Goal: Transaction & Acquisition: Purchase product/service

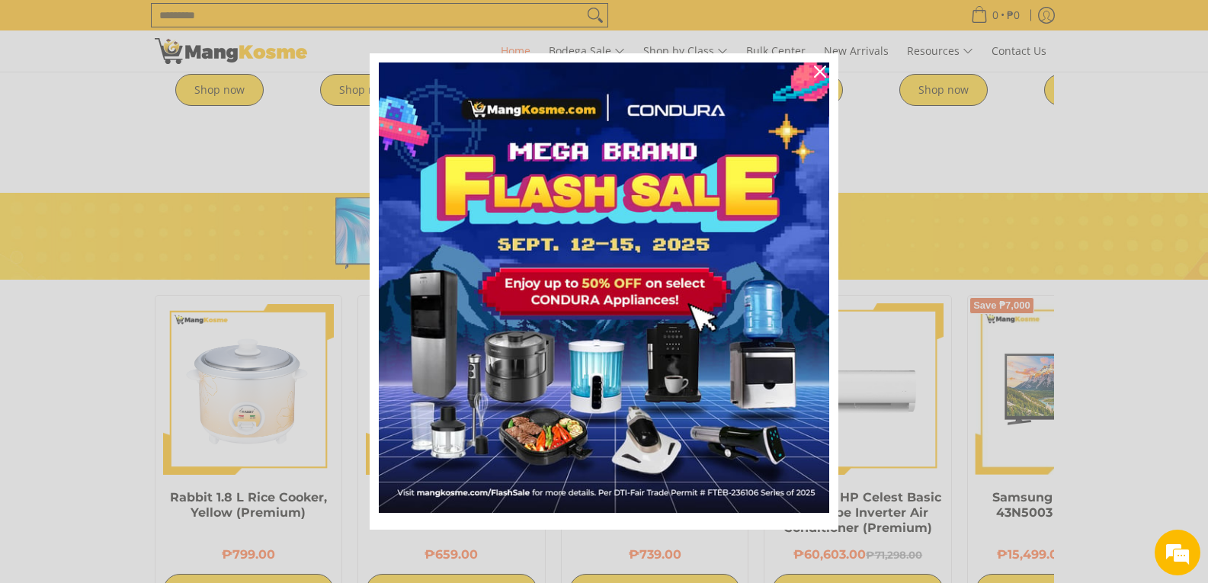
scroll to position [0, 2423]
click at [818, 68] on icon "close icon" at bounding box center [820, 72] width 12 height 12
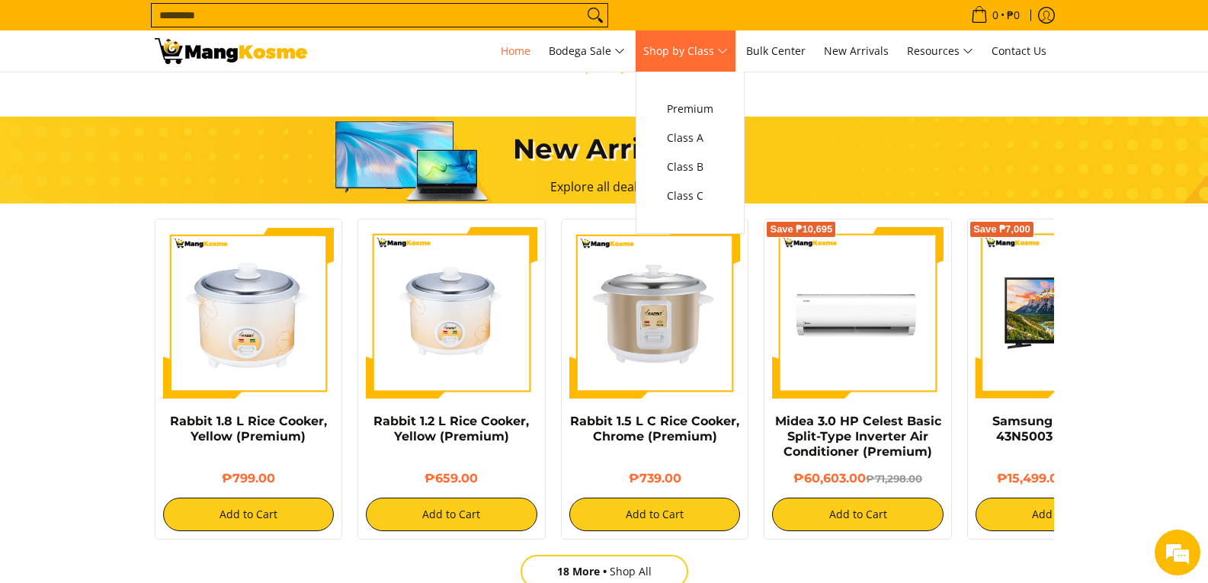
scroll to position [0, 1211]
click at [711, 130] on span "Class A" at bounding box center [690, 138] width 46 height 19
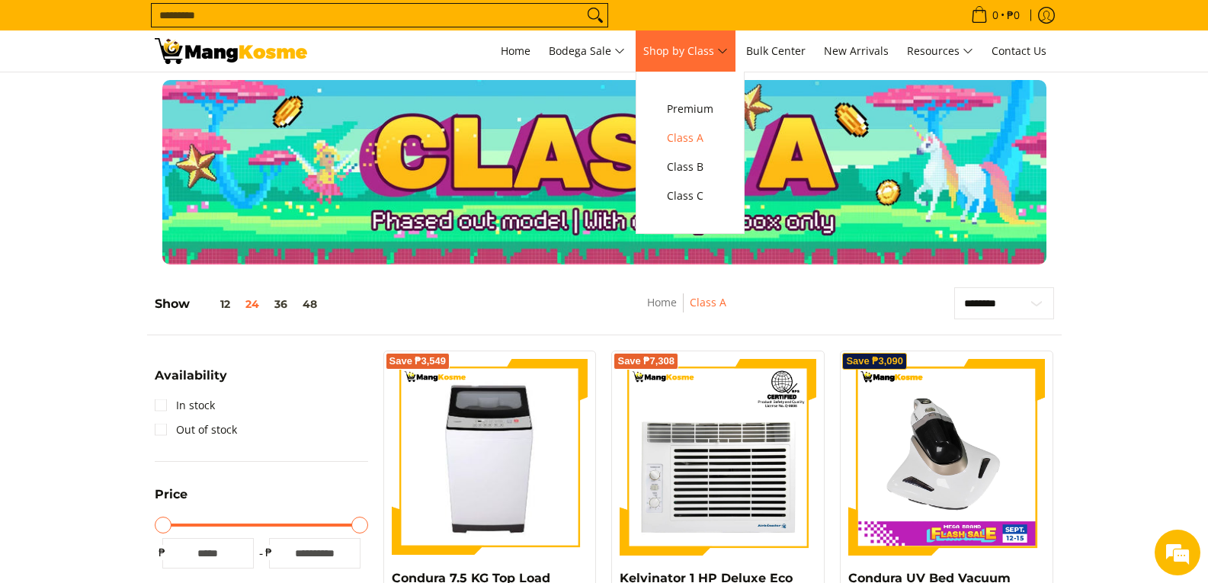
click at [702, 46] on span "Shop by Class" at bounding box center [685, 51] width 85 height 19
click at [695, 192] on span "Class C" at bounding box center [690, 196] width 46 height 19
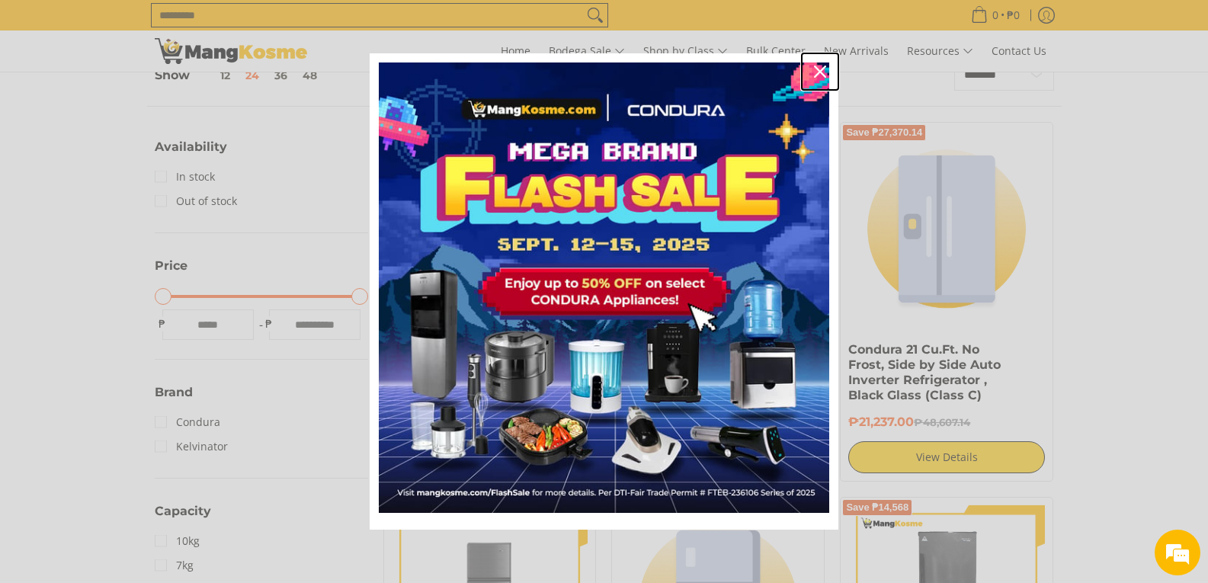
click at [827, 69] on div "Close" at bounding box center [820, 71] width 24 height 24
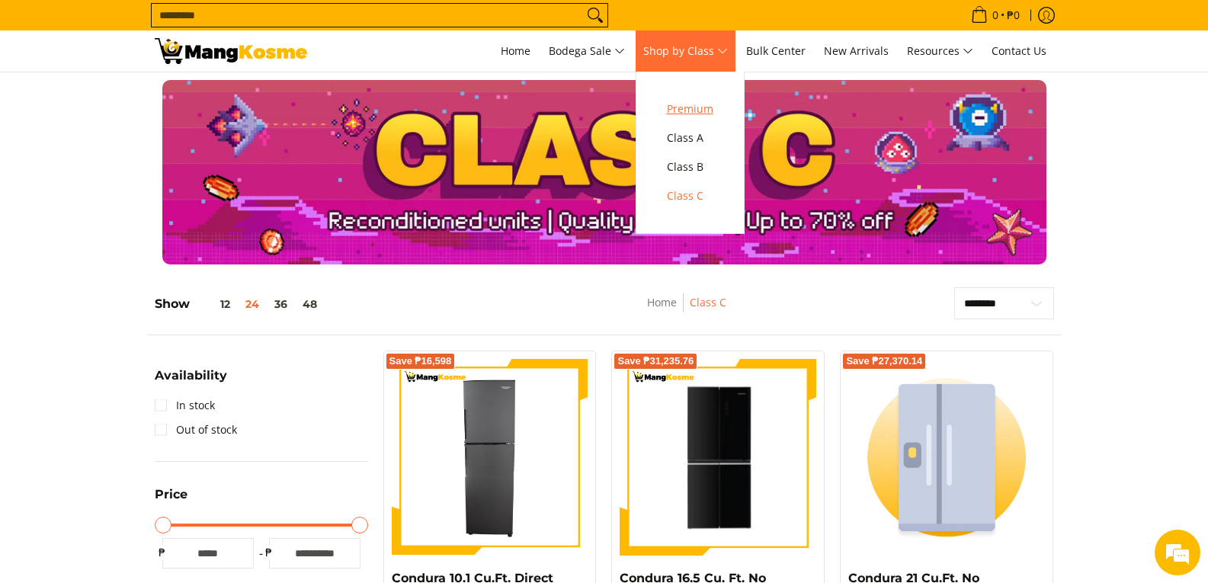
click at [712, 96] on link "Premium" at bounding box center [690, 108] width 62 height 29
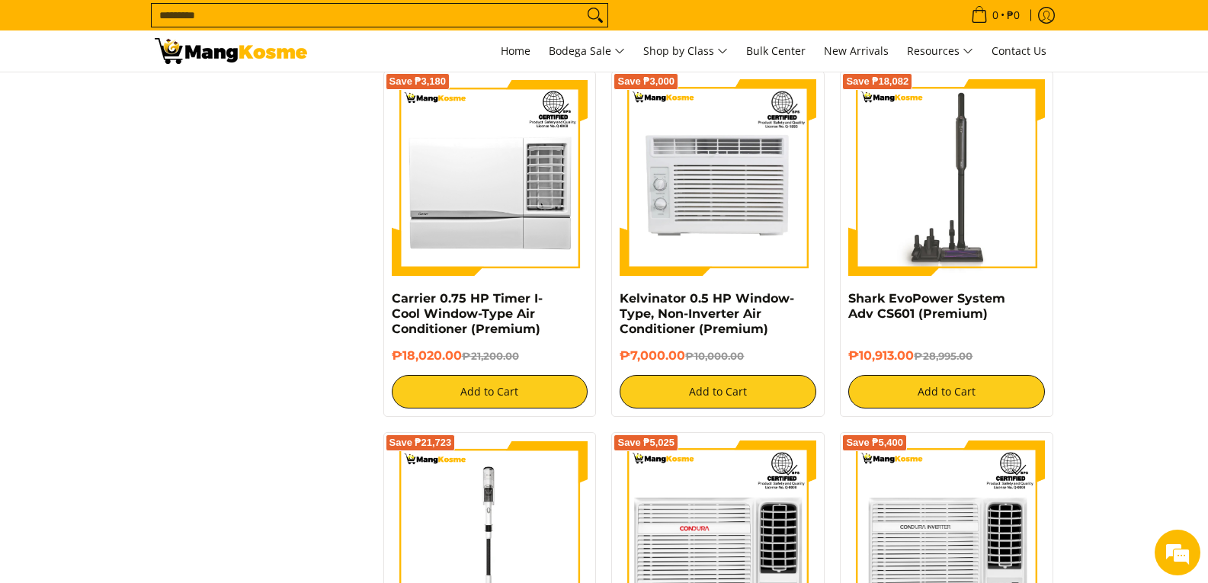
scroll to position [2667, 0]
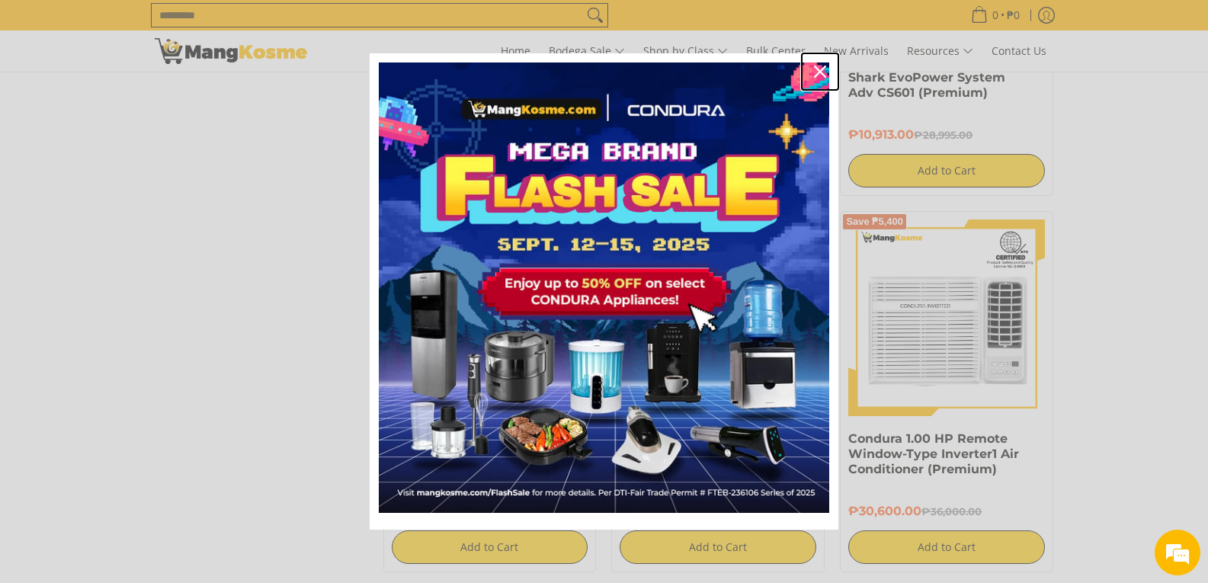
drag, startPoint x: 820, startPoint y: 71, endPoint x: 1138, endPoint y: 145, distance: 326.9
click at [821, 71] on icon "close icon" at bounding box center [820, 72] width 12 height 12
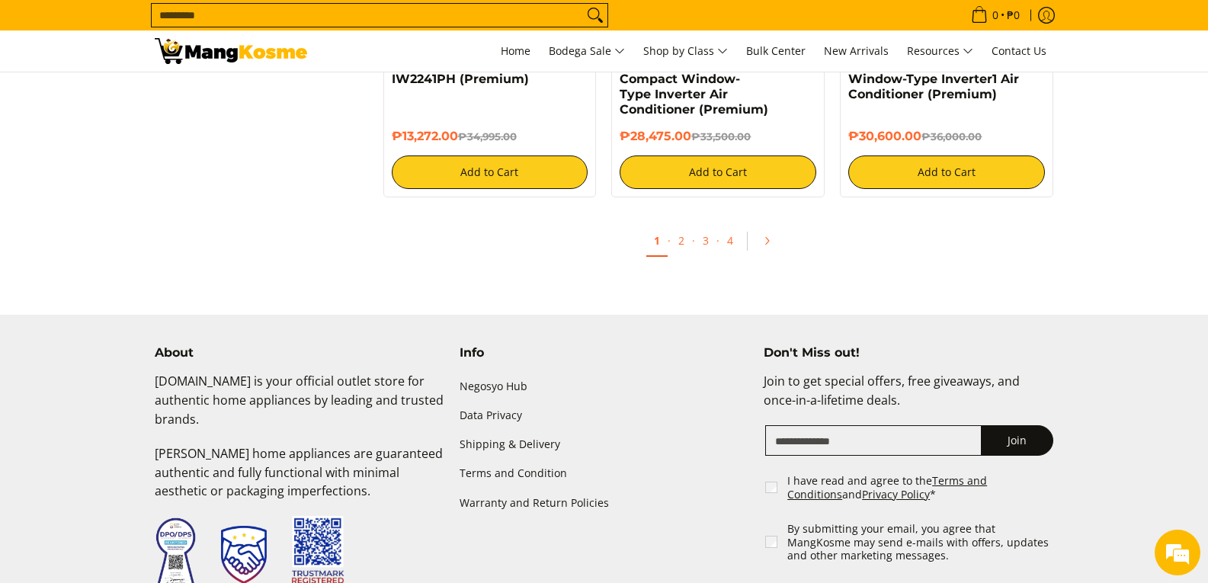
scroll to position [3048, 0]
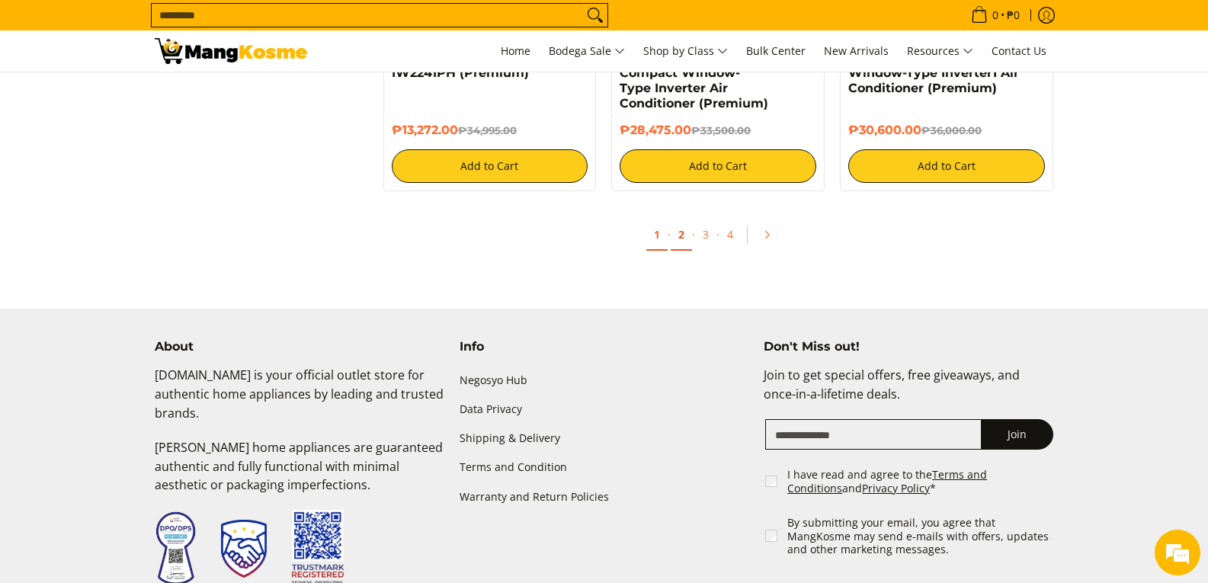
click at [680, 229] on link "2" at bounding box center [680, 234] width 21 height 31
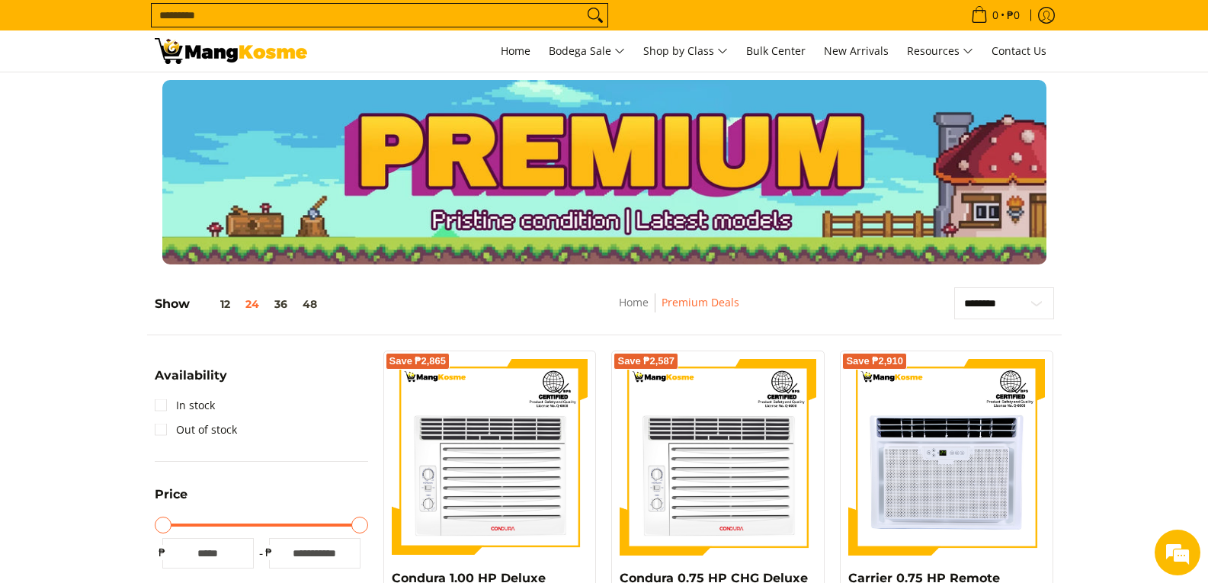
click at [504, 5] on input "Search..." at bounding box center [367, 15] width 431 height 23
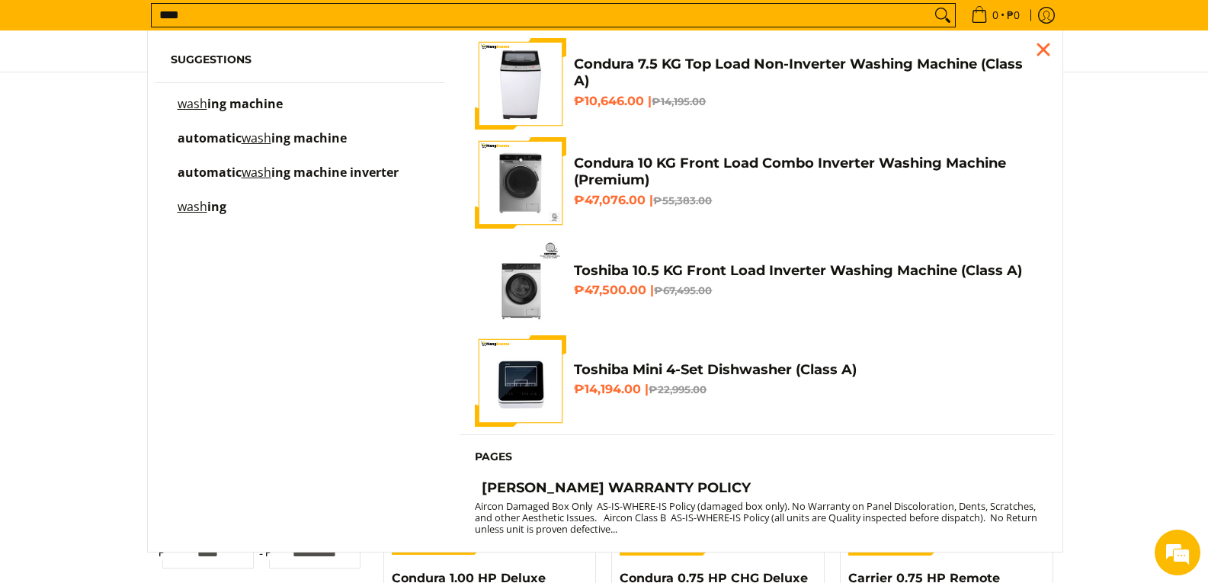
type input "****"
click at [236, 104] on span "ing machine" at bounding box center [244, 103] width 75 height 17
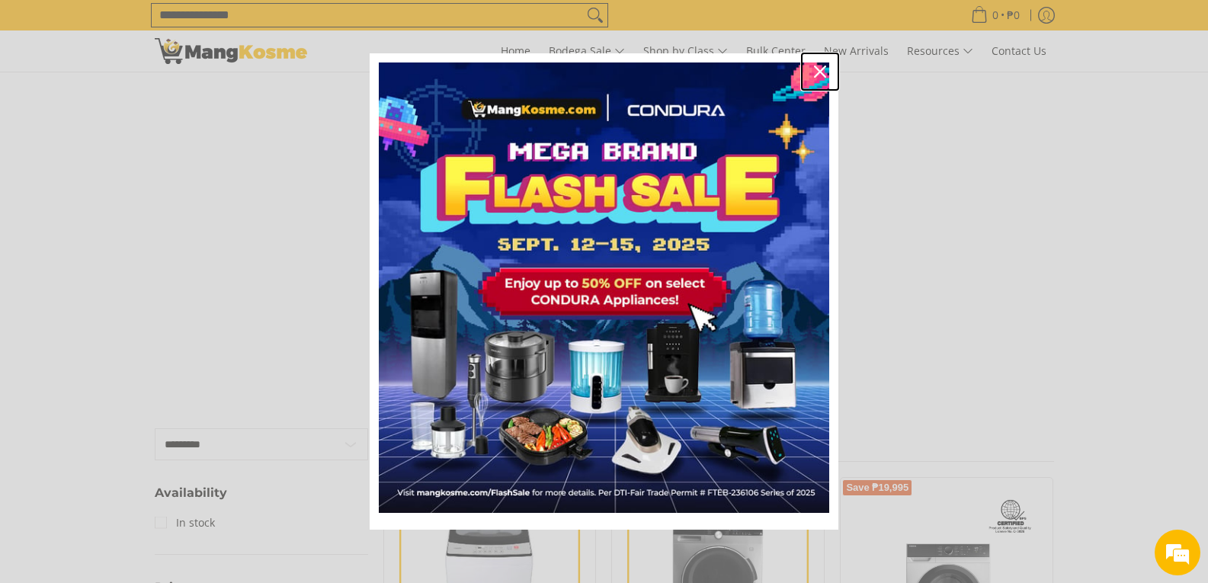
drag, startPoint x: 819, startPoint y: 66, endPoint x: 833, endPoint y: 94, distance: 32.0
click at [819, 66] on icon "close icon" at bounding box center [820, 72] width 12 height 12
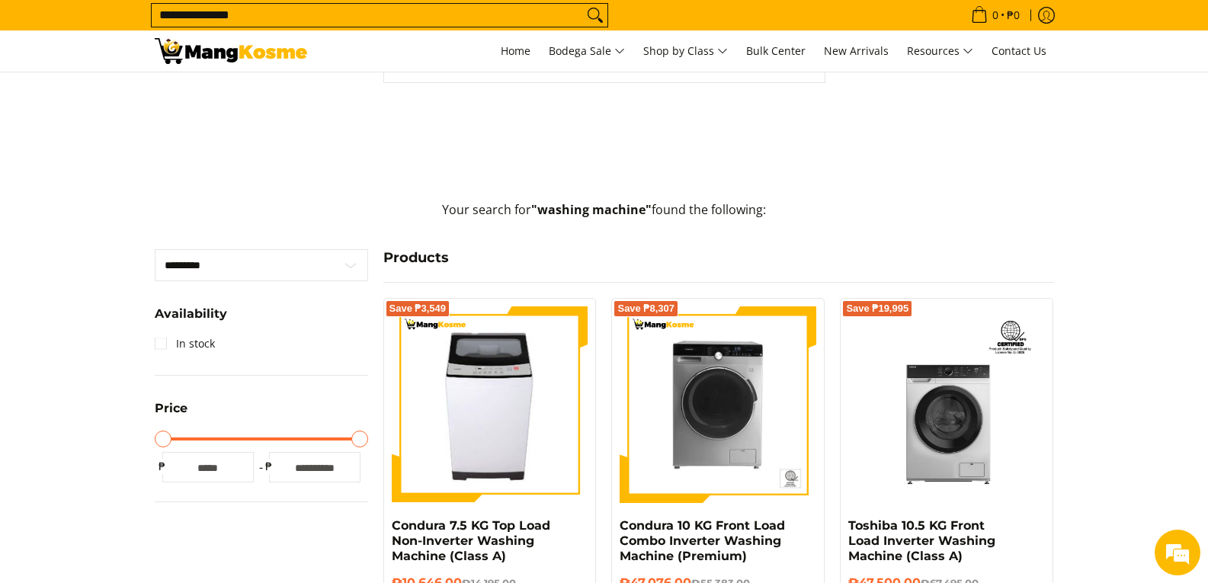
scroll to position [152, 0]
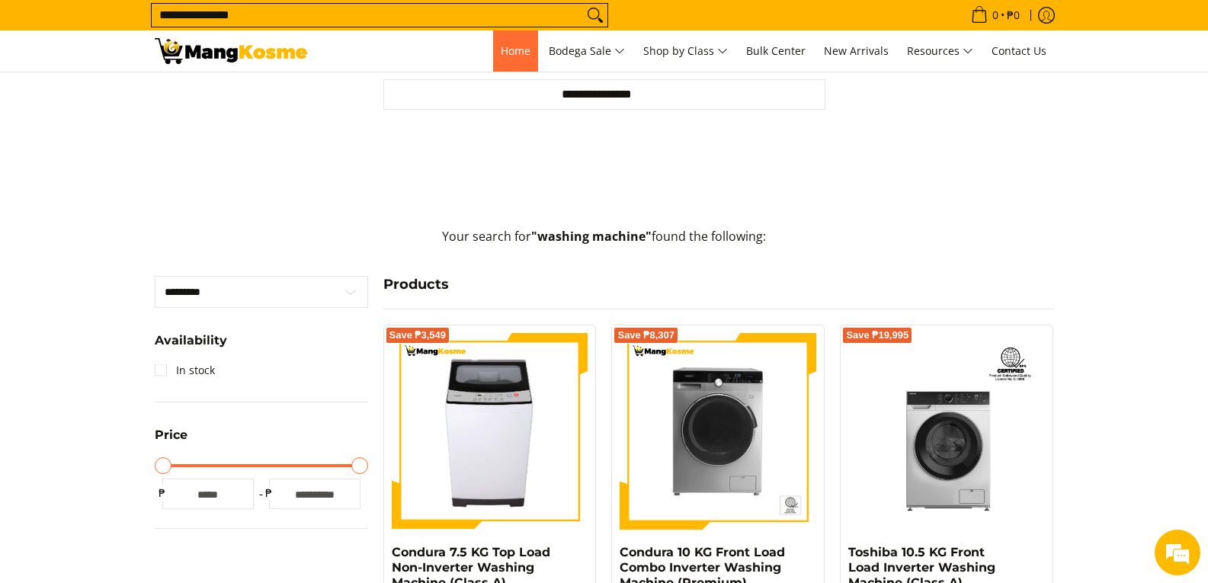
click at [501, 61] on link "Home" at bounding box center [515, 50] width 45 height 41
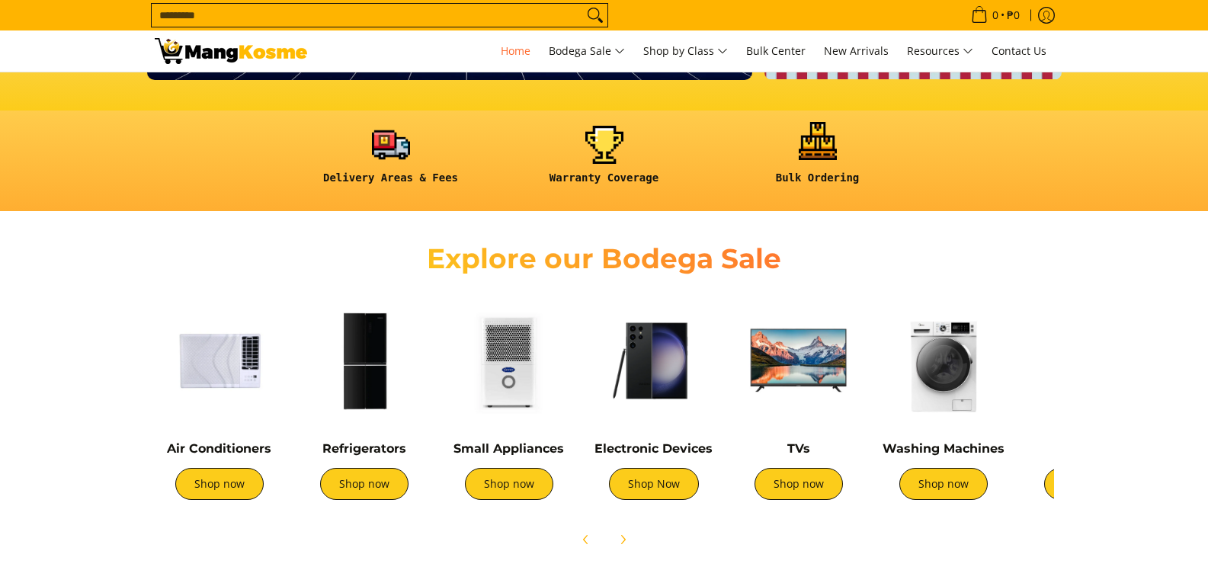
scroll to position [381, 0]
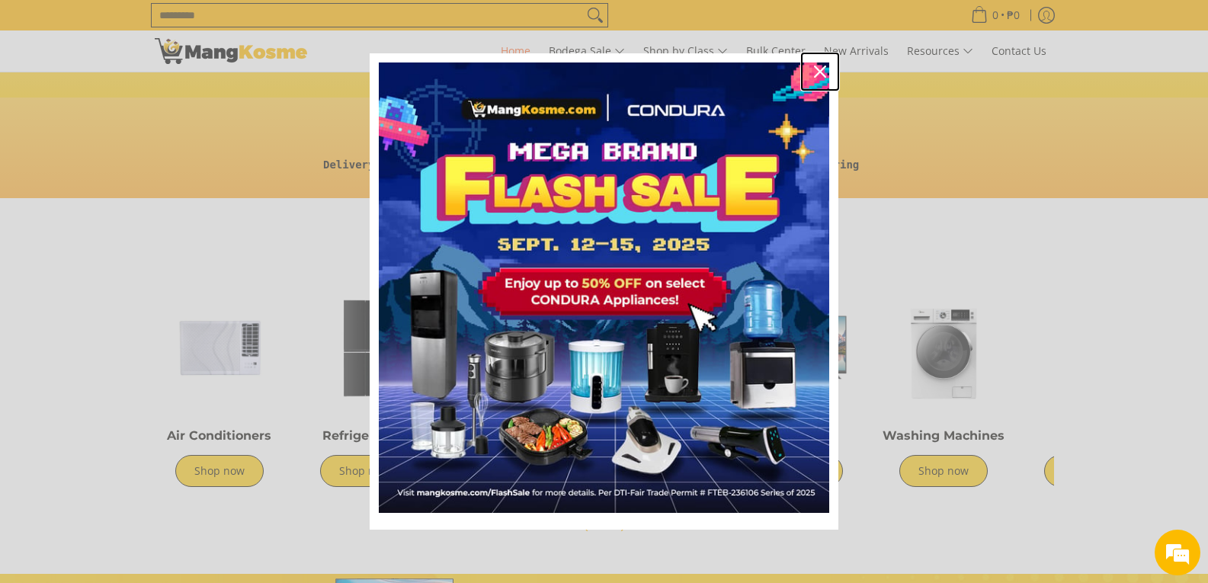
click at [818, 72] on icon "close icon" at bounding box center [820, 72] width 12 height 12
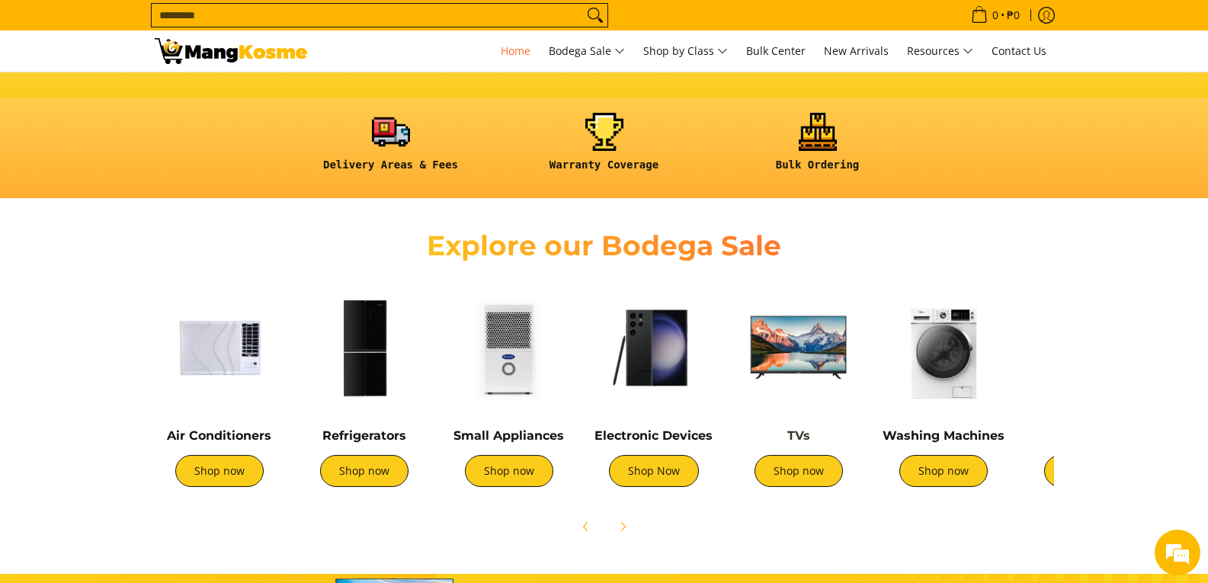
click at [805, 435] on link "TVs" at bounding box center [798, 435] width 23 height 14
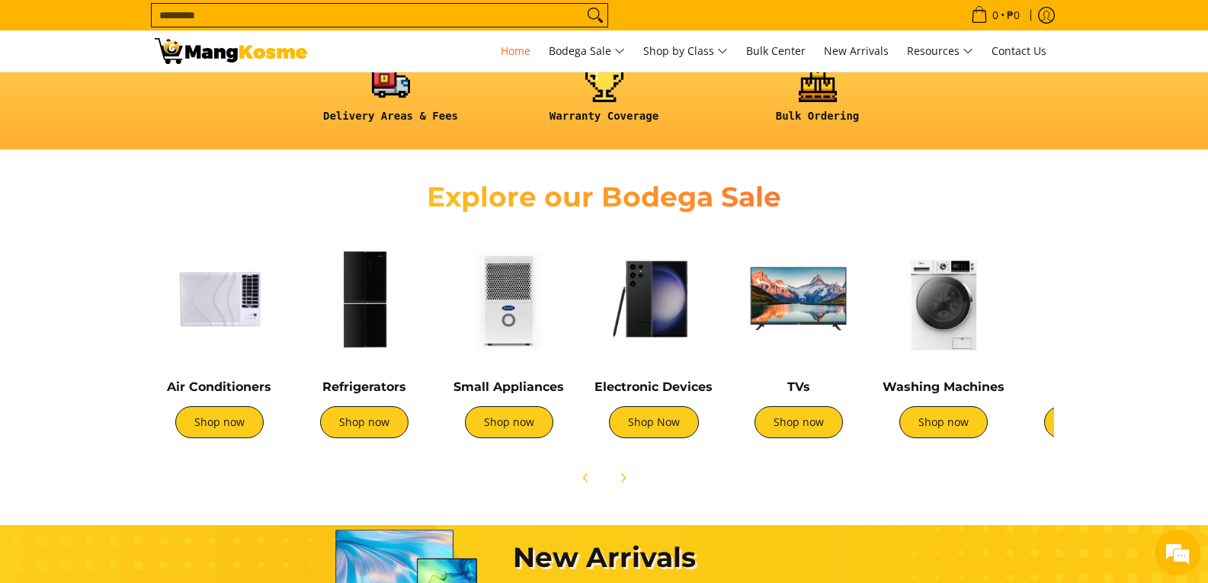
scroll to position [457, 0]
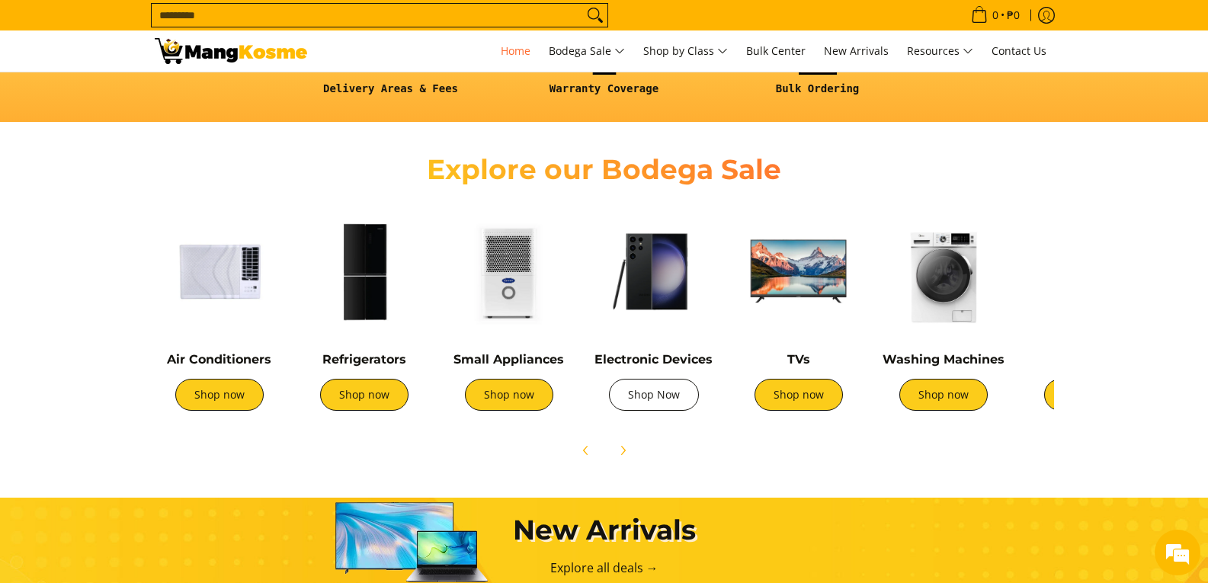
click at [645, 395] on link "Shop Now" at bounding box center [654, 395] width 90 height 32
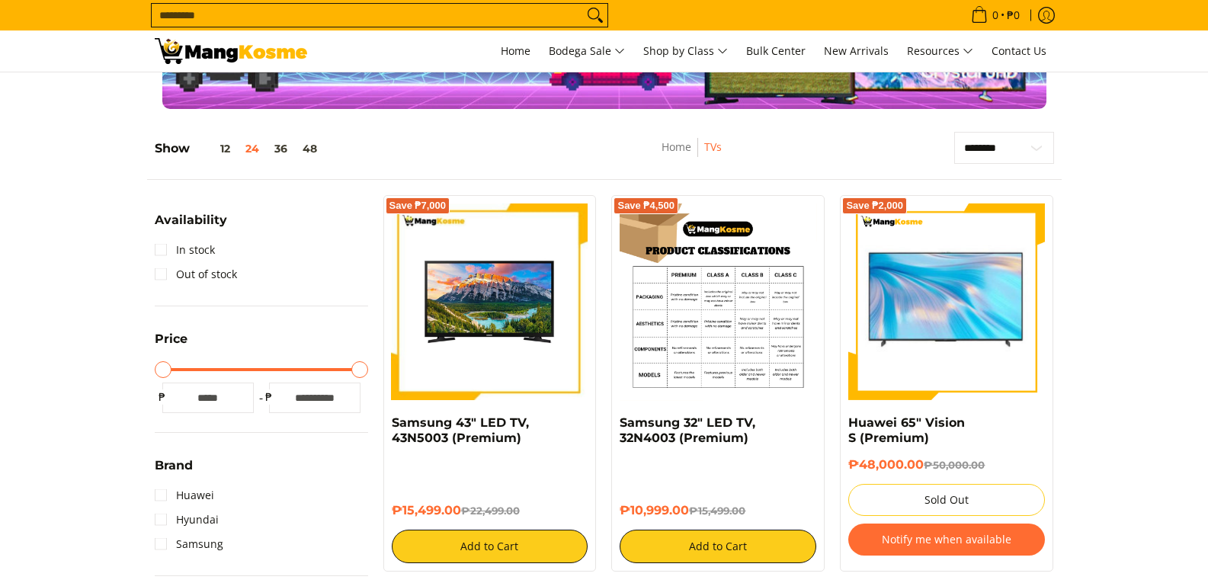
scroll to position [229, 0]
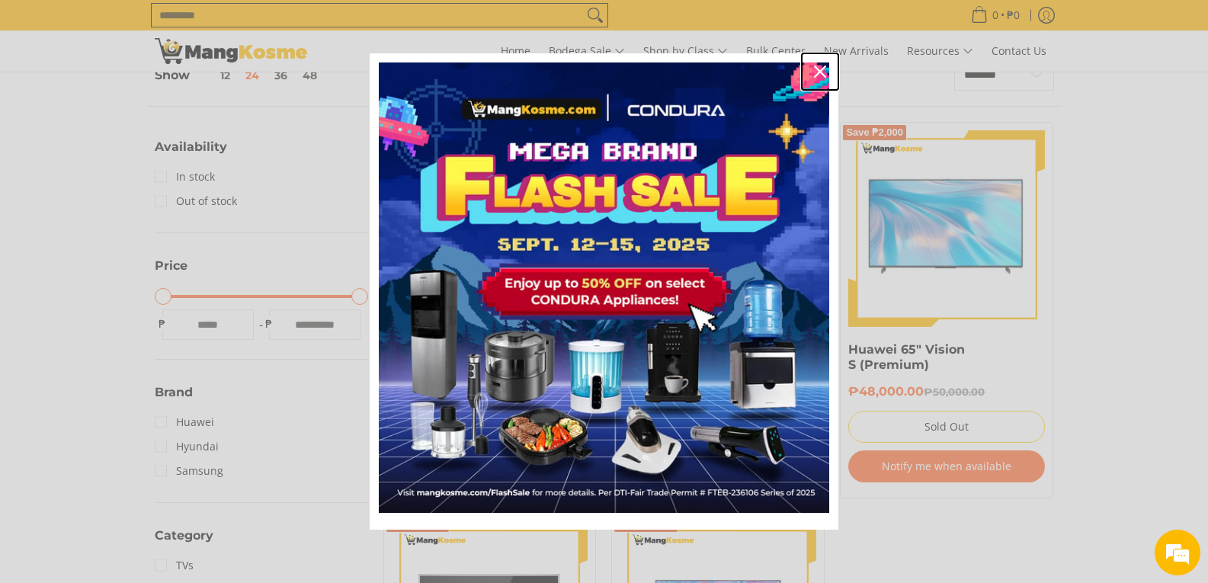
click at [824, 63] on div "Close" at bounding box center [820, 71] width 24 height 24
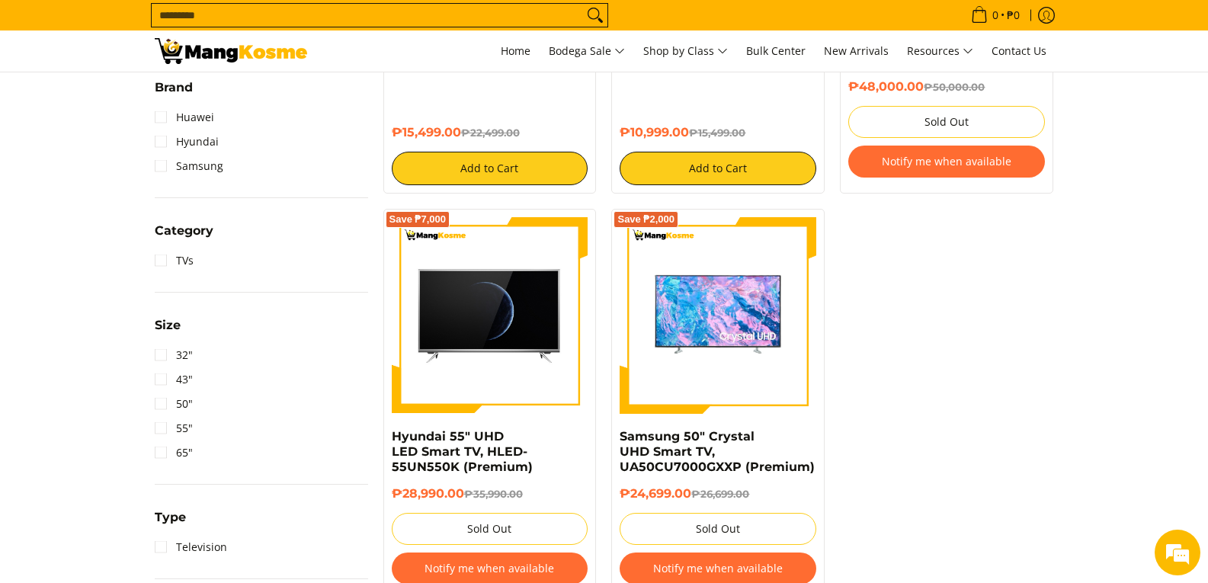
scroll to position [0, 0]
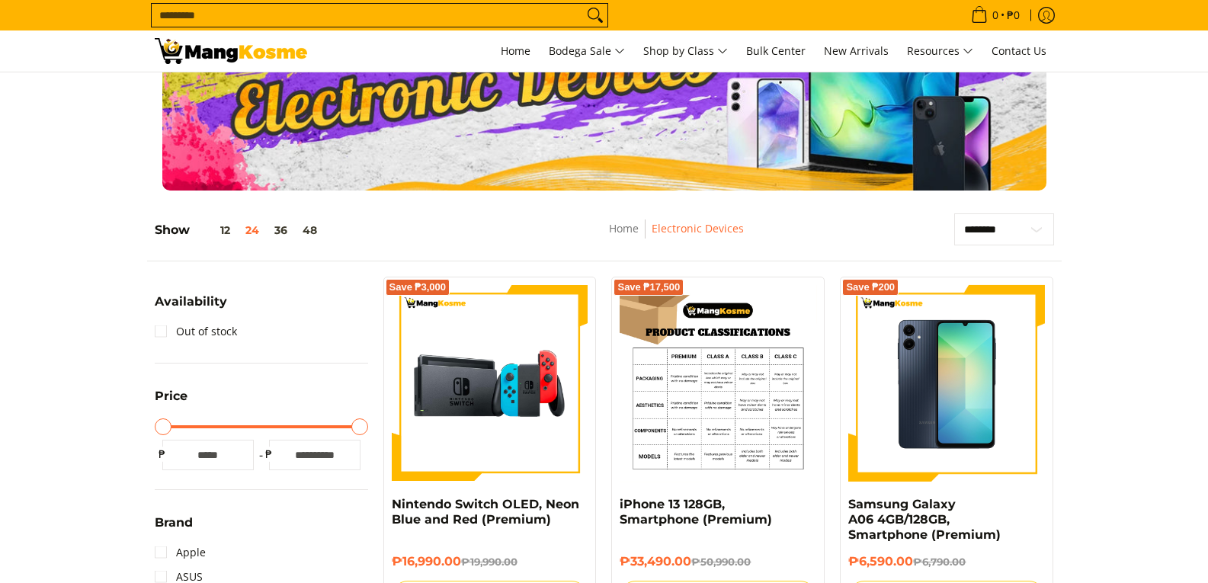
scroll to position [152, 0]
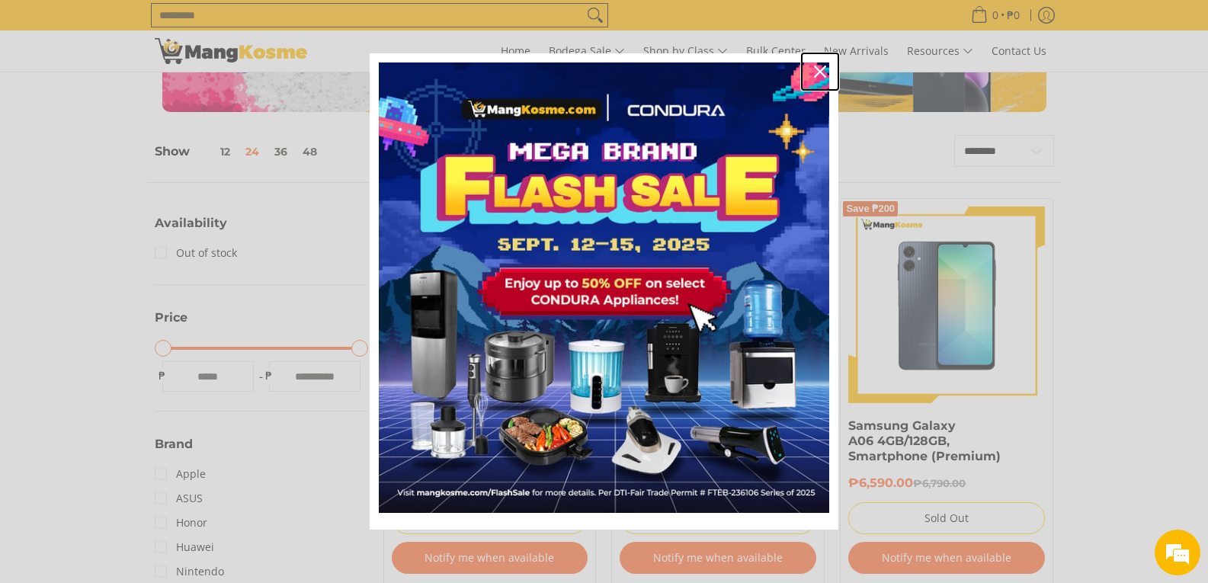
click at [824, 68] on icon "close icon" at bounding box center [820, 72] width 12 height 12
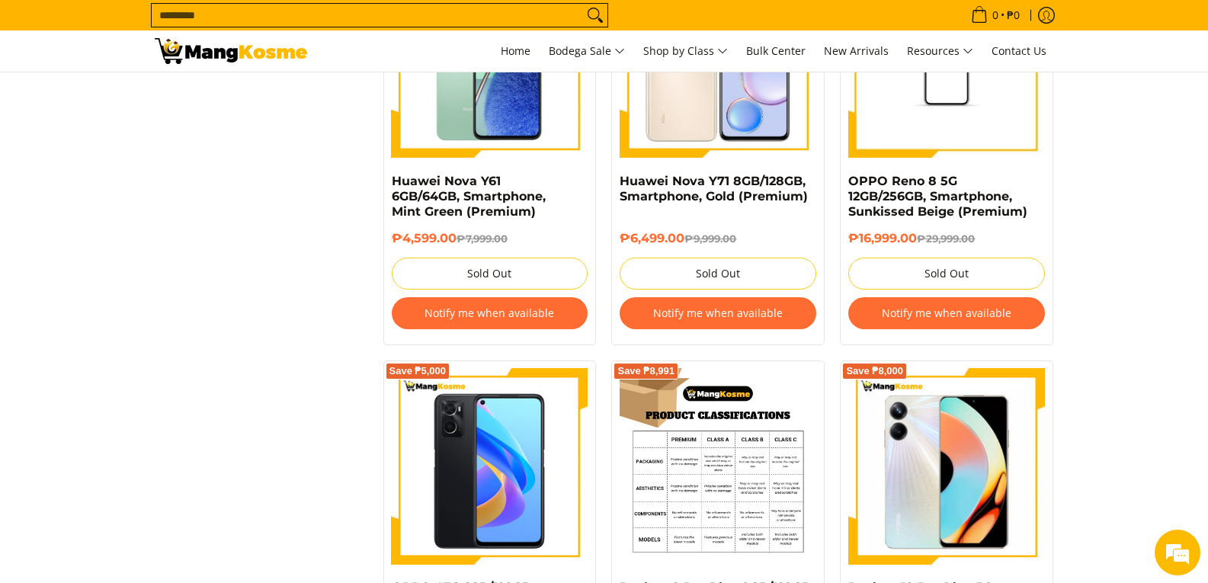
scroll to position [2133, 0]
